Goal: Find specific page/section: Locate a particular part of the current website

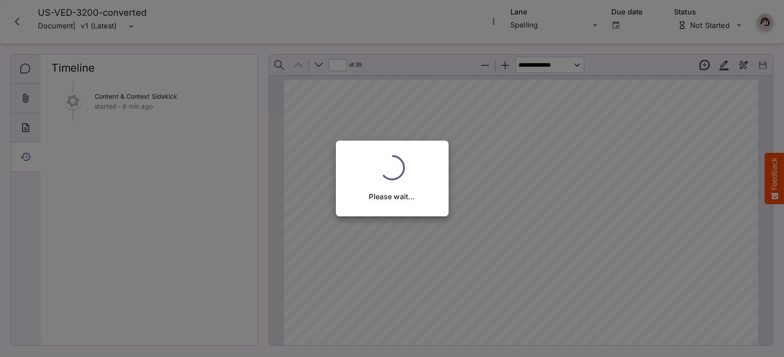
scroll to position [4, 0]
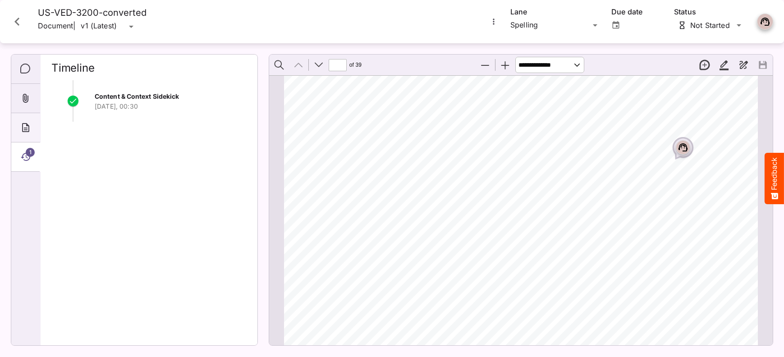
click at [27, 127] on icon "About" at bounding box center [25, 127] width 11 height 11
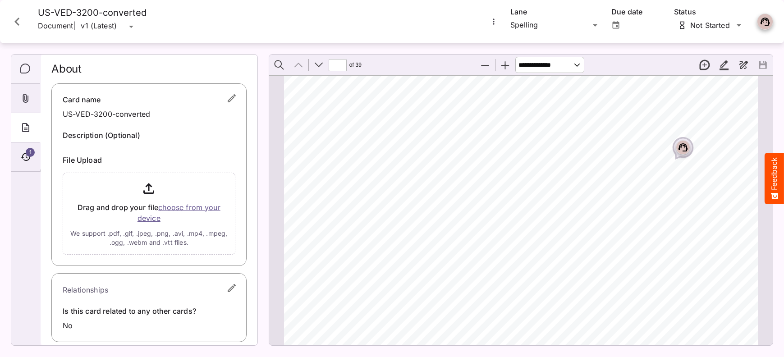
click at [27, 70] on icon "Comments" at bounding box center [25, 69] width 11 height 11
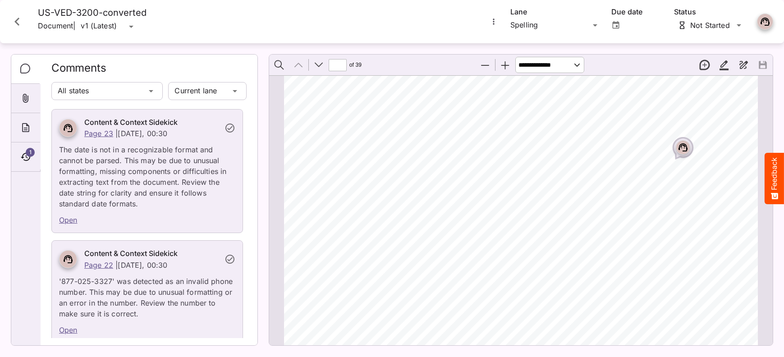
click at [29, 71] on icon "Comments" at bounding box center [25, 69] width 10 height 10
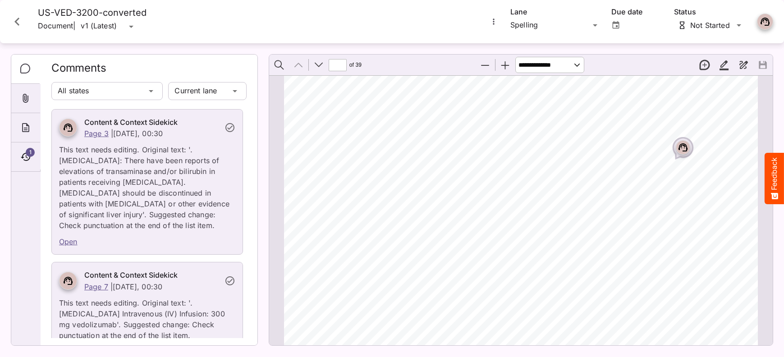
scroll to position [396, 0]
click at [69, 241] on link "Open" at bounding box center [68, 240] width 18 height 9
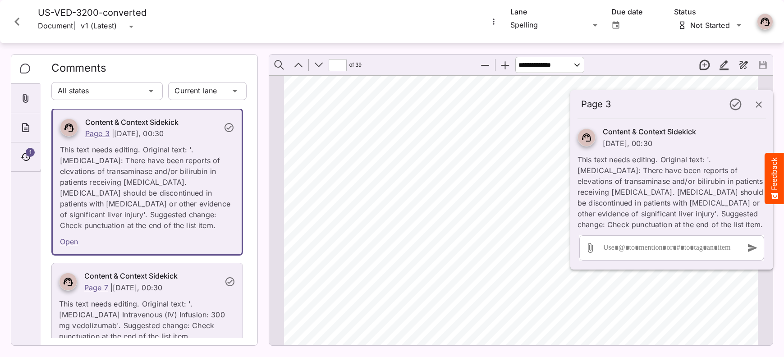
type input "*"
click at [69, 241] on link "Open" at bounding box center [69, 241] width 18 height 9
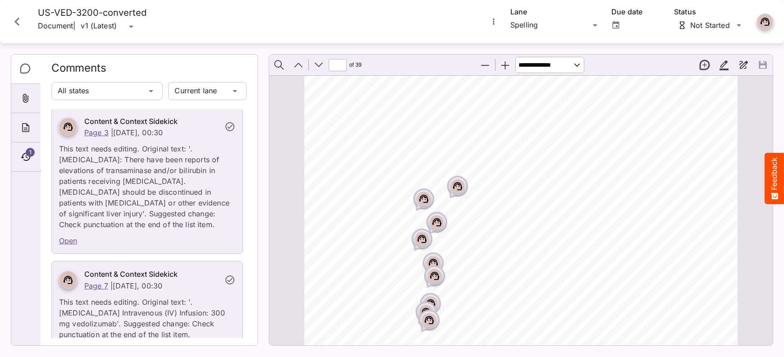
scroll to position [2515, 0]
click at [456, 185] on rect "Page ⁨3⁩" at bounding box center [457, 184] width 11 height 11
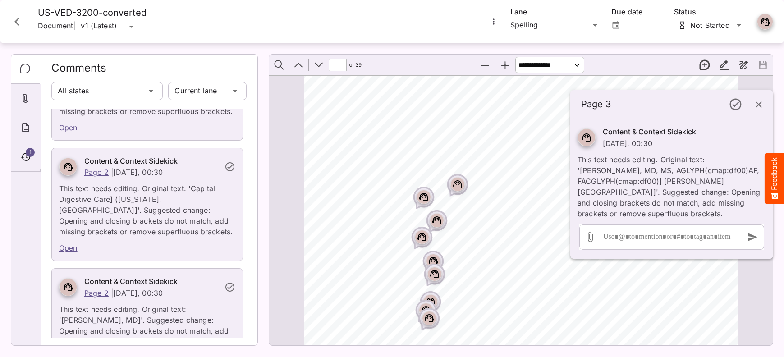
scroll to position [6086, 0]
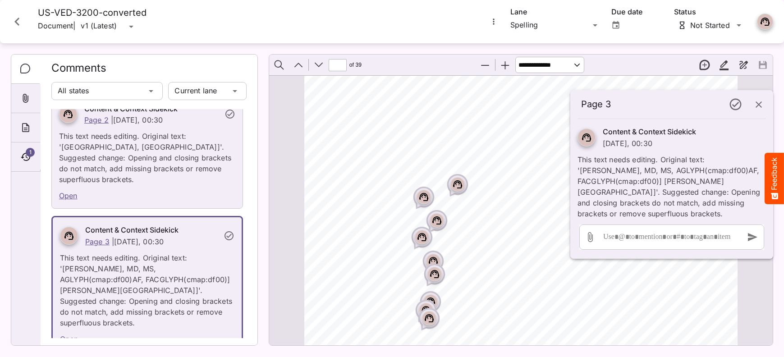
click at [423, 200] on icon "Page ⁨3⁩" at bounding box center [423, 197] width 9 height 8
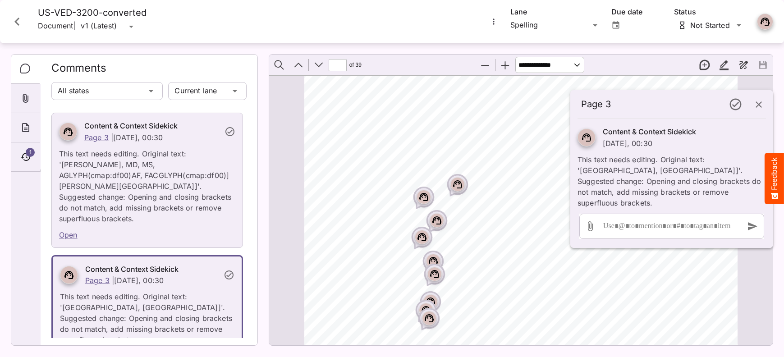
scroll to position [6208, 0]
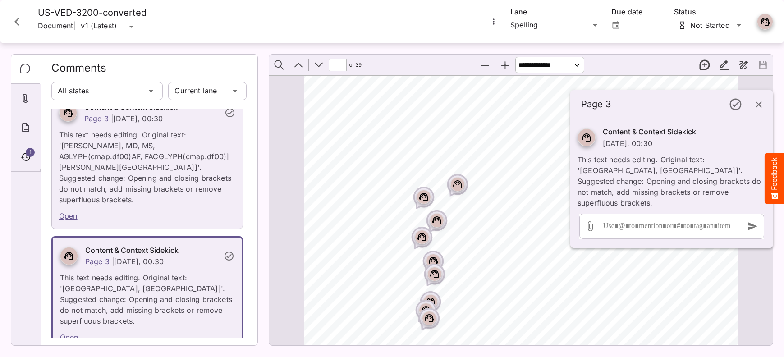
click at [433, 223] on rect "Page ⁨3⁩" at bounding box center [437, 220] width 11 height 11
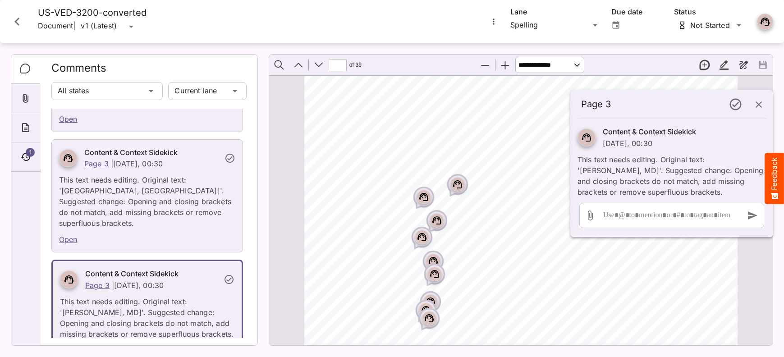
scroll to position [6317, 0]
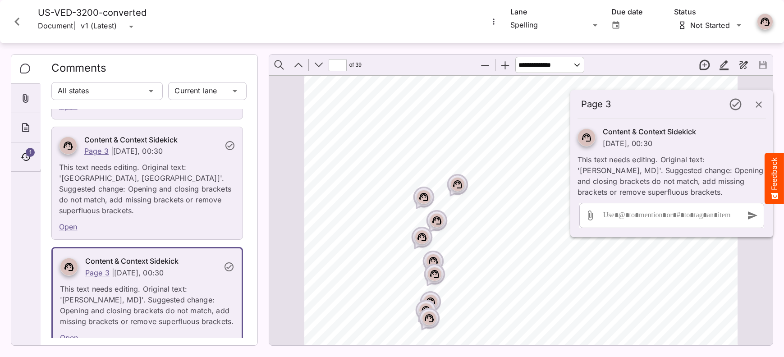
click at [420, 238] on circle "Page ⁨3⁩" at bounding box center [420, 237] width 1 height 1
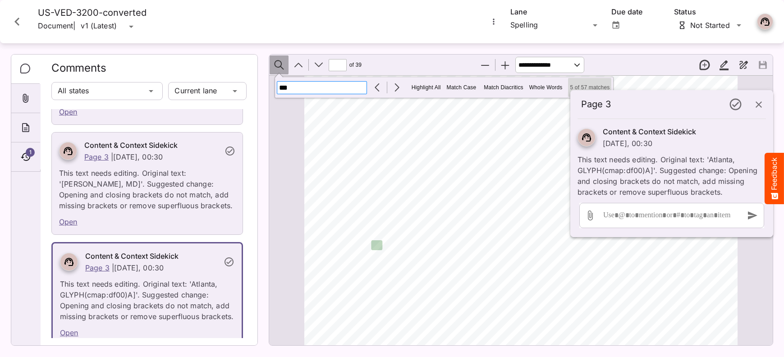
scroll to position [2271, 0]
type input "**********"
drag, startPoint x: 446, startPoint y: 189, endPoint x: 354, endPoint y: 262, distance: 117.2
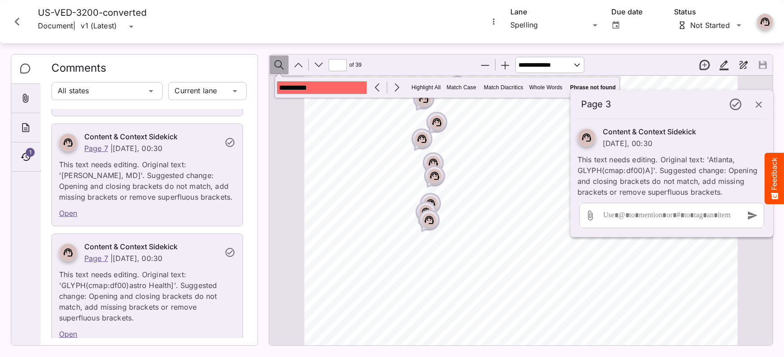
scroll to position [9658, 0]
drag, startPoint x: 62, startPoint y: 201, endPoint x: 147, endPoint y: 202, distance: 85.2
click at [147, 263] on p "This text needs editing. Original text: 'GLYPH(cmap:df00)astro Health]'. Sugges…" at bounding box center [147, 293] width 176 height 60
copy p "GLYPH(cmap:df00)astro"
click at [66, 329] on link "Open" at bounding box center [68, 333] width 18 height 9
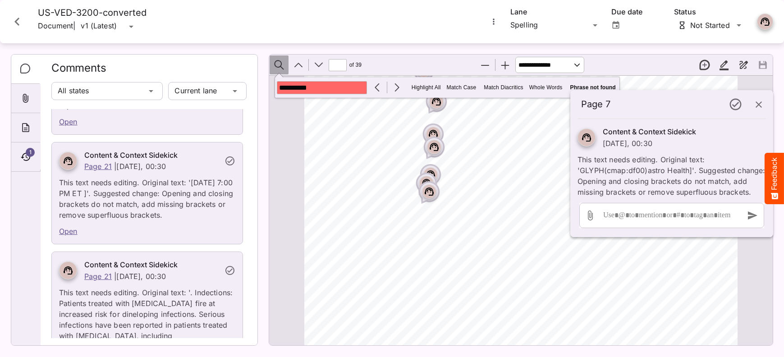
scroll to position [13918, 0]
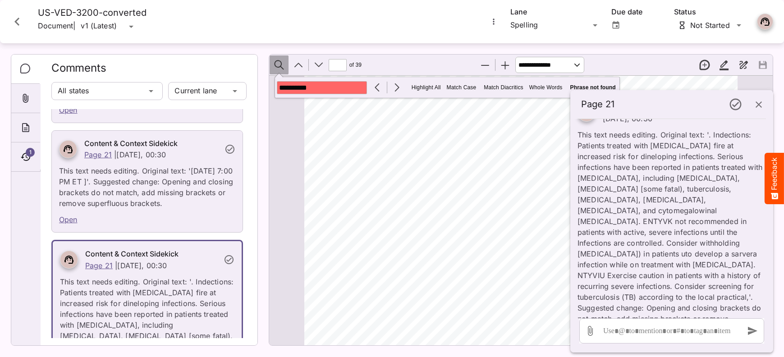
scroll to position [18054, 0]
click at [757, 104] on icon "button" at bounding box center [759, 104] width 11 height 11
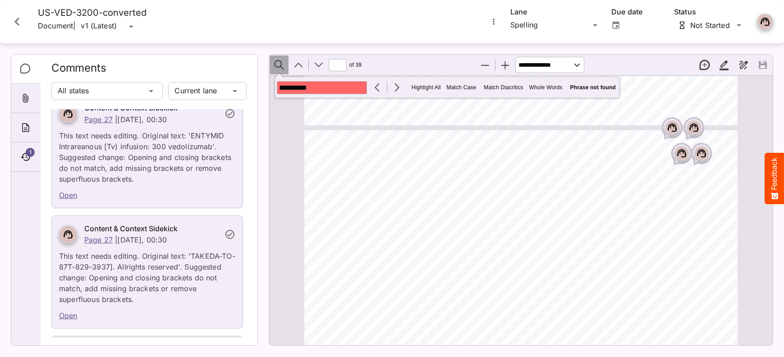
scroll to position [18736, 0]
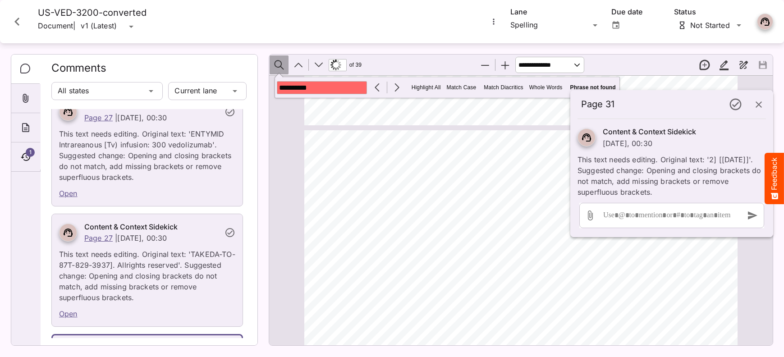
scroll to position [40059, 0]
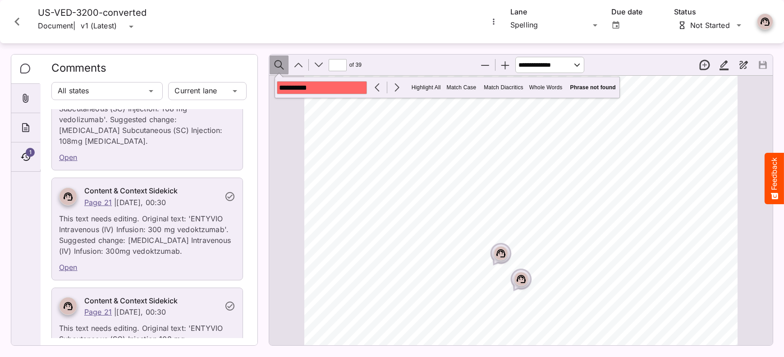
scroll to position [25974, 0]
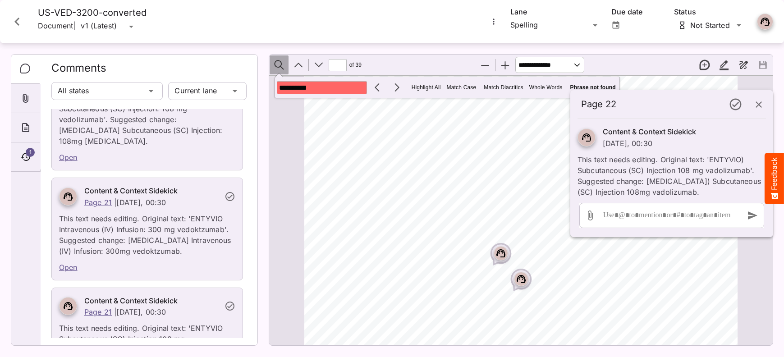
type input "**"
click at [761, 105] on icon "button" at bounding box center [759, 104] width 11 height 11
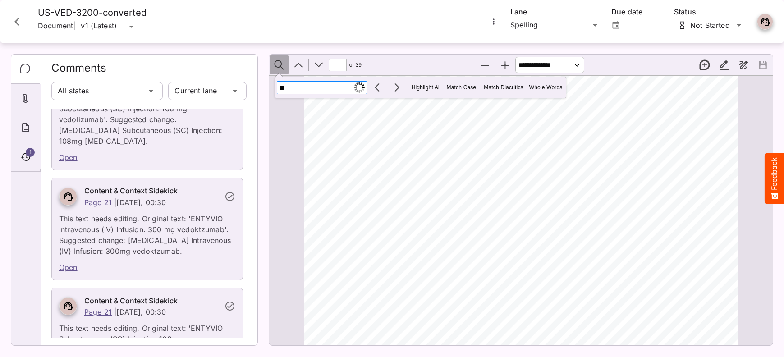
scroll to position [21253, 0]
type input "***"
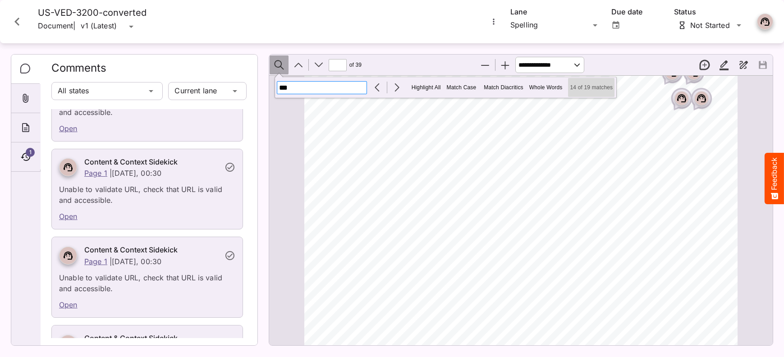
scroll to position [28023, 0]
click at [23, 18] on icon "Close card" at bounding box center [17, 22] width 16 height 16
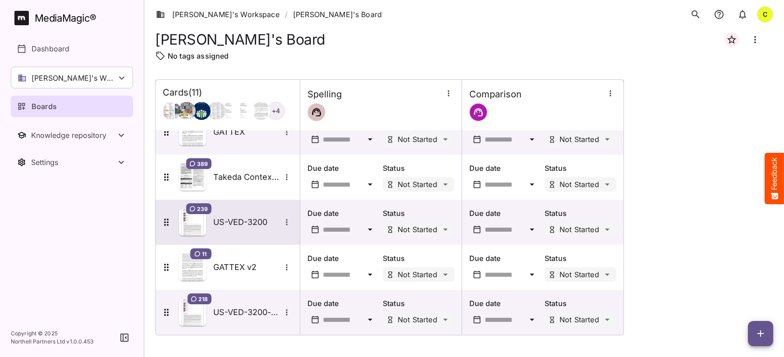
click at [239, 224] on h5 "US-VED-3200" at bounding box center [247, 222] width 68 height 11
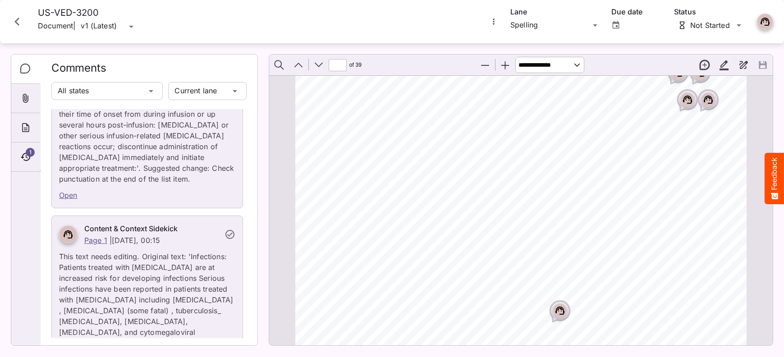
scroll to position [21989, 0]
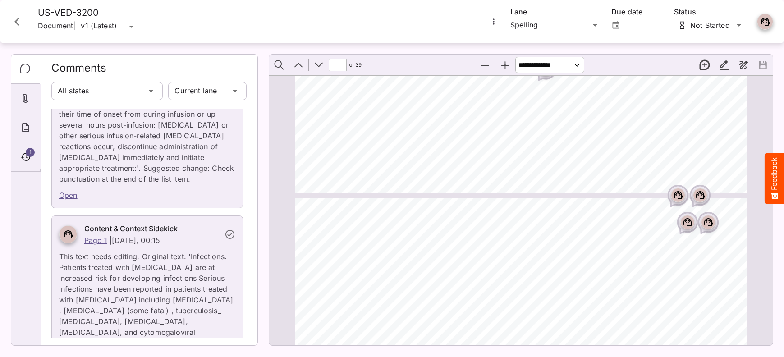
type input "**"
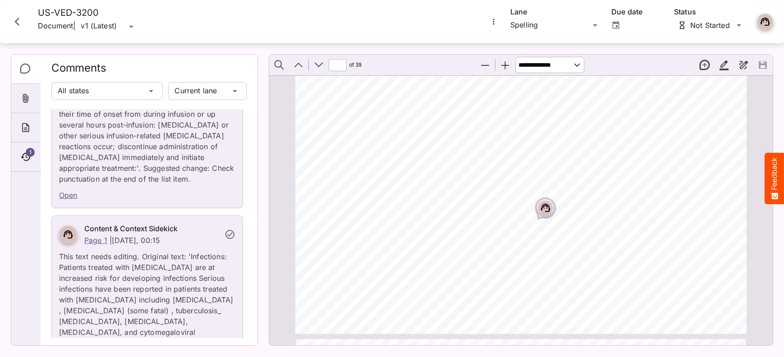
scroll to position [25679, 0]
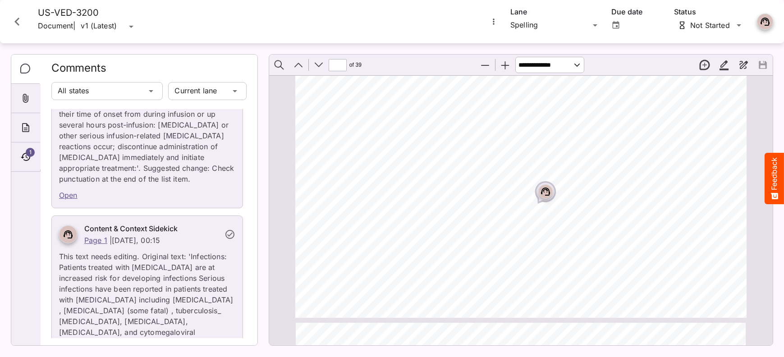
click at [18, 23] on icon "Close card" at bounding box center [17, 22] width 16 height 16
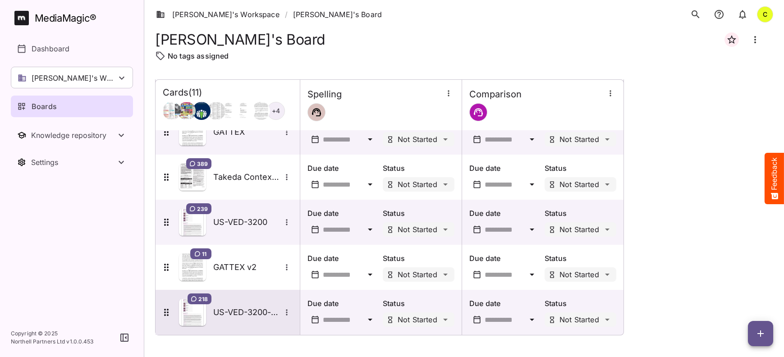
click at [244, 307] on h5 "US-VED-3200-converted" at bounding box center [247, 312] width 68 height 11
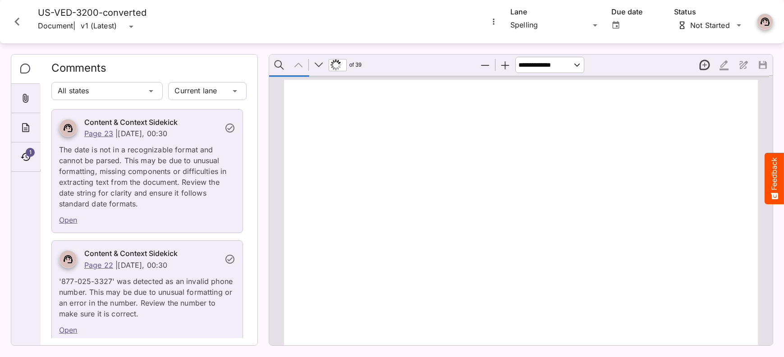
scroll to position [460, 0]
click at [344, 64] on input "*" at bounding box center [338, 65] width 18 height 12
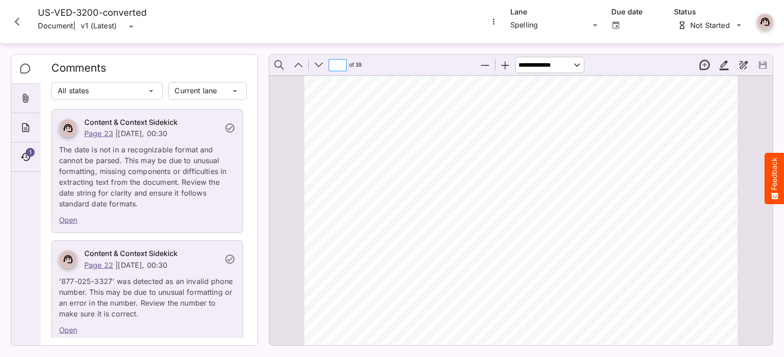
scroll to position [24519, 0]
click at [344, 64] on input "**" at bounding box center [338, 65] width 18 height 12
type input "*"
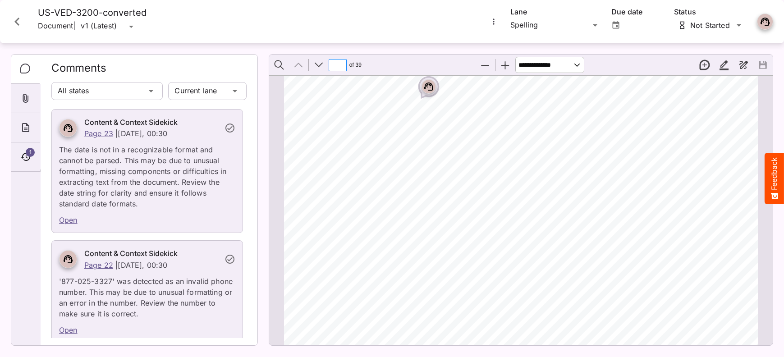
scroll to position [541, 0]
drag, startPoint x: 39, startPoint y: 11, endPoint x: 150, endPoint y: 12, distance: 111.4
click at [150, 12] on div "US-VED-3200-converted Document | v1 (Latest) v1 (Latest)" at bounding box center [92, 21] width 123 height 29
copy h4 "US-VED-3200-converted"
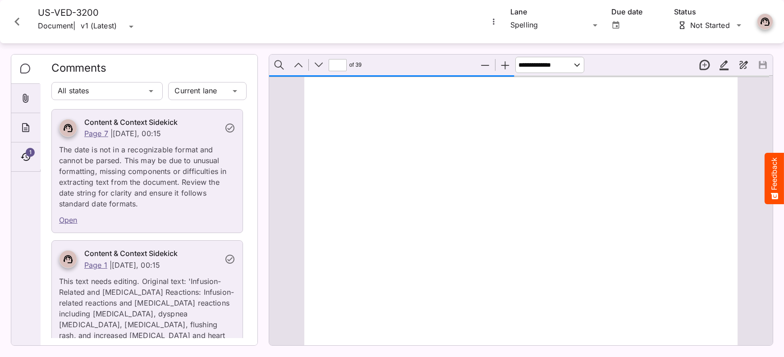
type input "**"
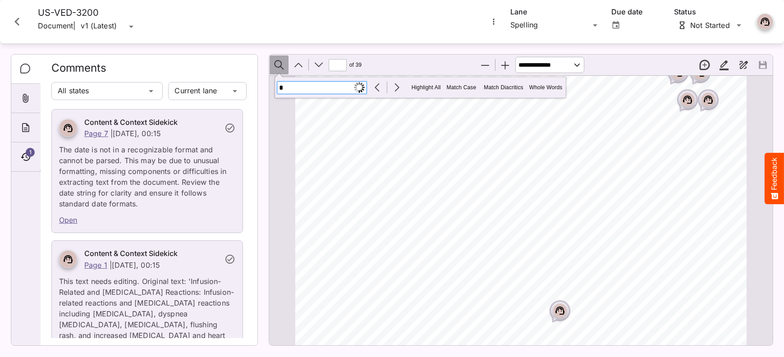
type input "**"
type input "*"
click at [168, 73] on h2 "Comments" at bounding box center [148, 71] width 195 height 18
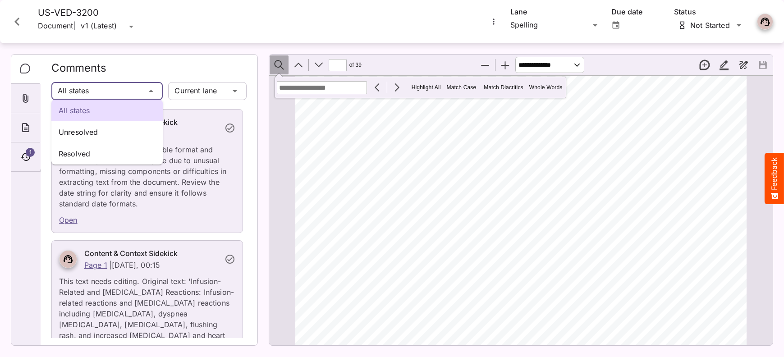
click at [150, 91] on div "All states Unresolved Resolved Tim's Workspace / John's Board C MediaMagic ® Da…" at bounding box center [392, 176] width 784 height 353
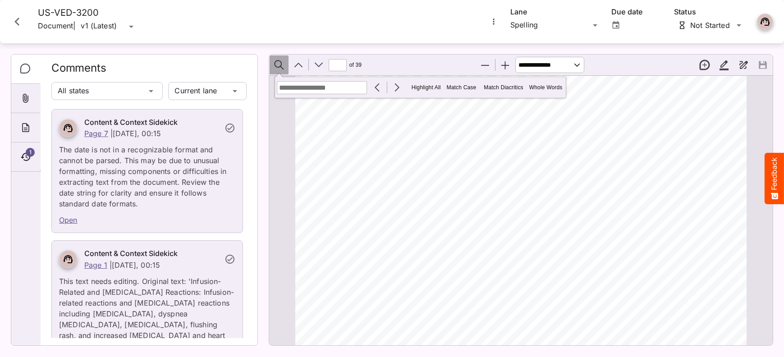
scroll to position [0, 0]
click at [379, 88] on button "Previous" at bounding box center [377, 87] width 19 height 19
click at [340, 67] on input "**" at bounding box center [338, 65] width 18 height 12
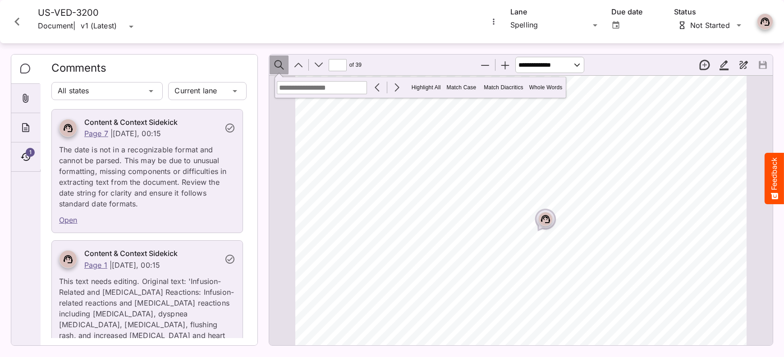
click at [28, 64] on icon "Comments" at bounding box center [25, 69] width 11 height 11
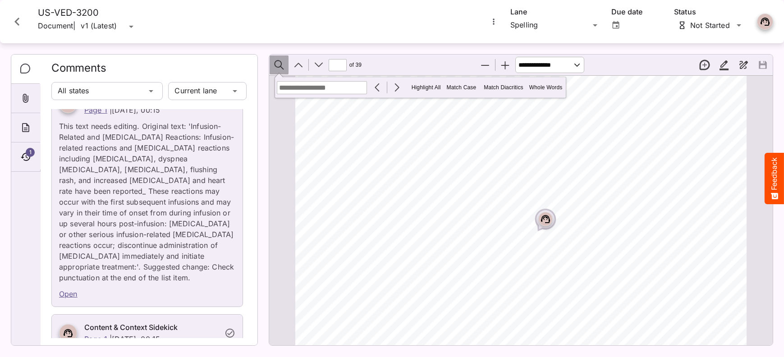
scroll to position [156, 0]
click at [64, 292] on link "Open" at bounding box center [68, 293] width 18 height 9
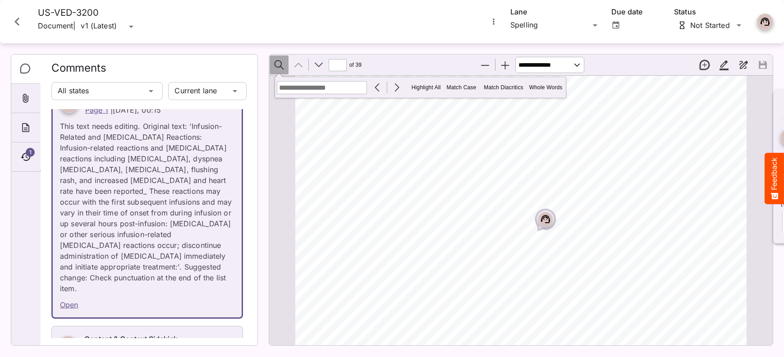
type input "*"
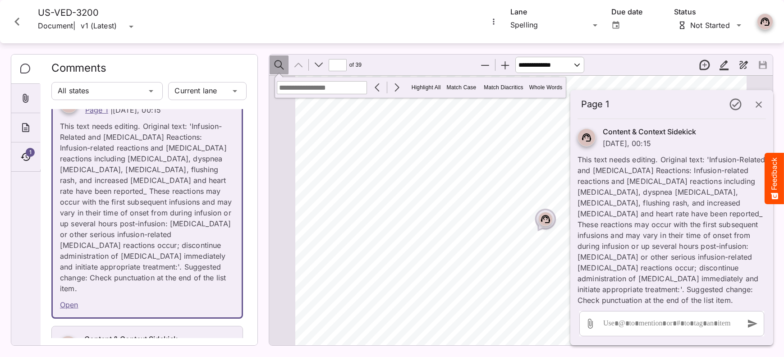
scroll to position [5, 4]
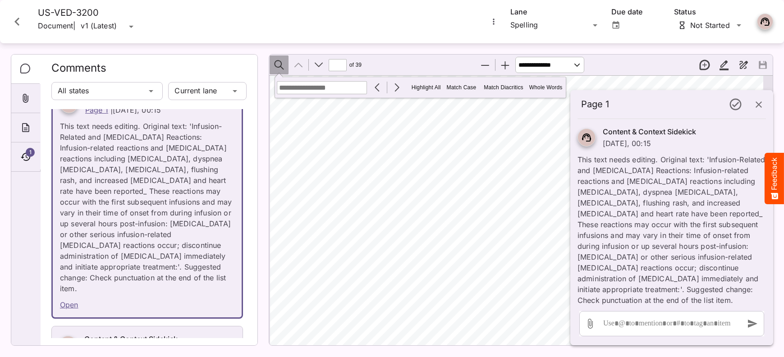
click at [759, 109] on icon "button" at bounding box center [759, 104] width 11 height 11
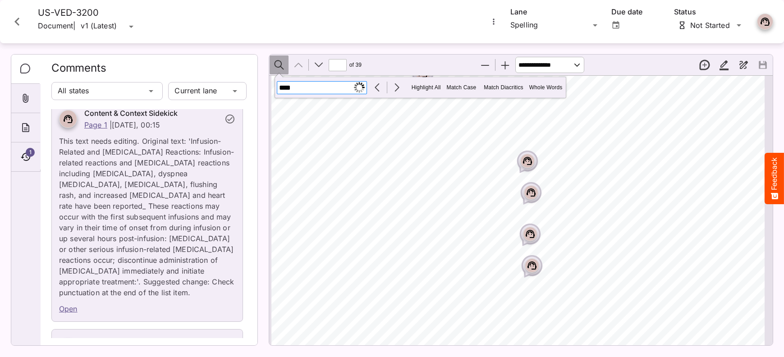
scroll to position [5, 3]
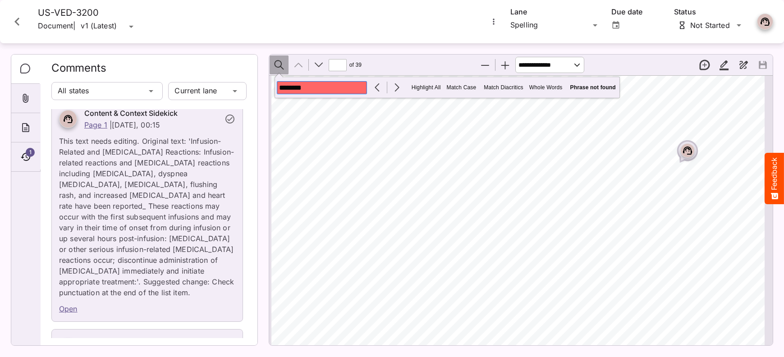
type input "********"
click at [344, 65] on input "*" at bounding box center [338, 65] width 18 height 12
type input "**"
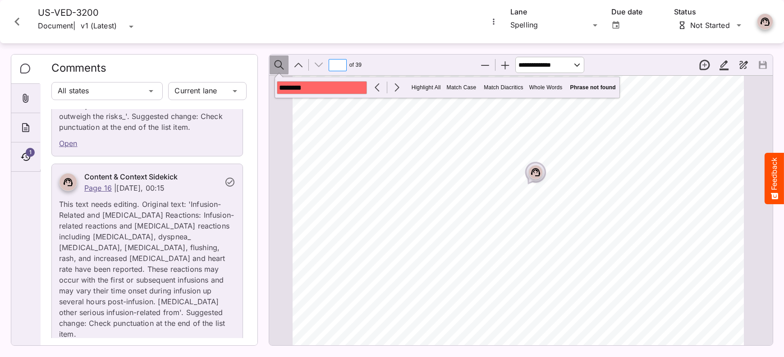
scroll to position [6340, 0]
